Goal: Find specific page/section

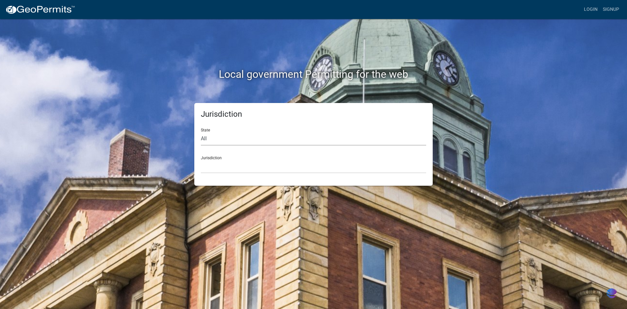
click at [216, 137] on select "All [US_STATE] [US_STATE] [US_STATE] [US_STATE] [US_STATE] [US_STATE] [US_STATE…" at bounding box center [313, 138] width 225 height 13
select select "[US_STATE]"
click at [201, 132] on select "All [US_STATE] [US_STATE] [US_STATE] [US_STATE] [US_STATE] [US_STATE] [US_STATE…" at bounding box center [313, 138] width 225 height 13
click at [234, 157] on div "Jurisdiction City of [GEOGRAPHIC_DATA], [US_STATE] City of [GEOGRAPHIC_DATA], […" at bounding box center [313, 162] width 225 height 23
click at [220, 158] on div "Jurisdiction City of [GEOGRAPHIC_DATA], [US_STATE] City of [GEOGRAPHIC_DATA], […" at bounding box center [313, 162] width 225 height 23
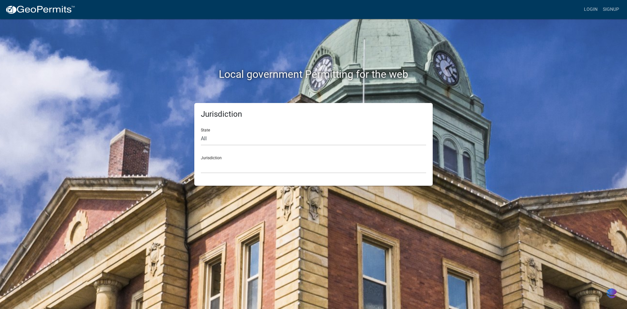
click at [328, 158] on div "Jurisdiction City of [GEOGRAPHIC_DATA], [US_STATE] City of [GEOGRAPHIC_DATA], […" at bounding box center [313, 162] width 225 height 23
drag, startPoint x: 221, startPoint y: 162, endPoint x: 217, endPoint y: 165, distance: 5.4
click at [218, 164] on select "City of [GEOGRAPHIC_DATA], [US_STATE] City of [GEOGRAPHIC_DATA], [US_STATE] Cit…" at bounding box center [313, 166] width 225 height 13
